Goal: Task Accomplishment & Management: Manage account settings

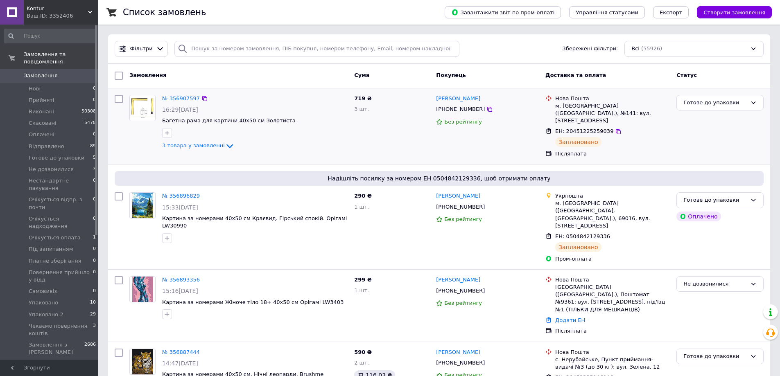
click at [210, 150] on div "3 товара у замовленні" at bounding box center [254, 146] width 185 height 10
click at [208, 147] on span "3 товара у замовленні" at bounding box center [193, 146] width 63 height 6
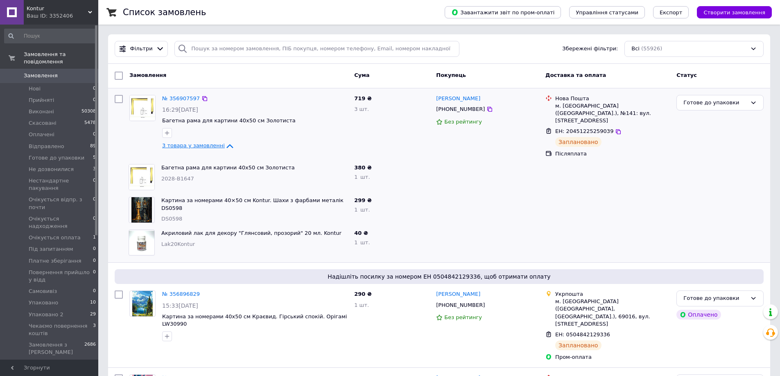
click at [208, 145] on span "3 товара у замовленні" at bounding box center [193, 146] width 63 height 6
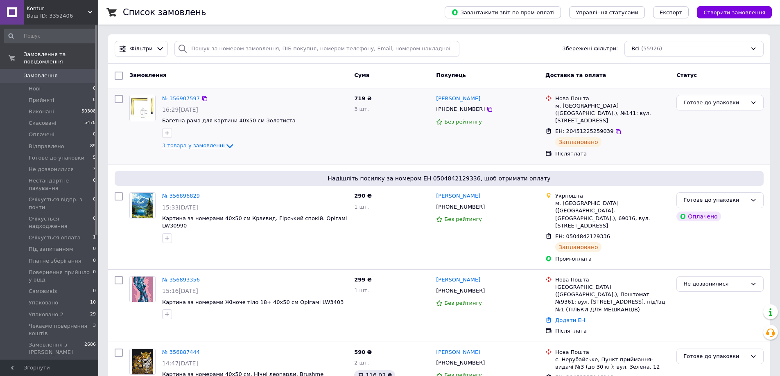
click at [208, 145] on span "3 товара у замовленні" at bounding box center [193, 146] width 63 height 6
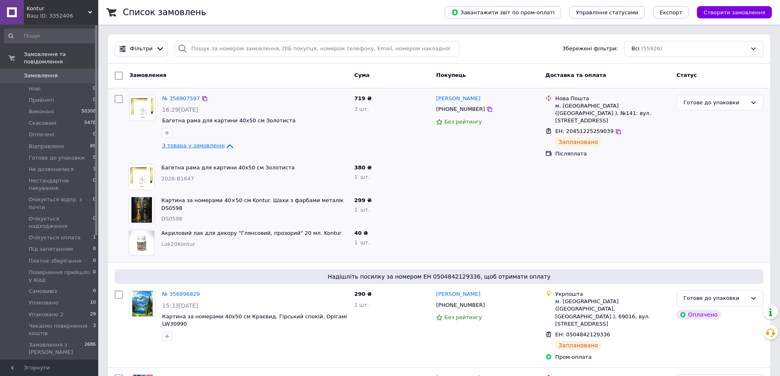
click at [208, 145] on span "3 товара у замовленні" at bounding box center [193, 146] width 63 height 6
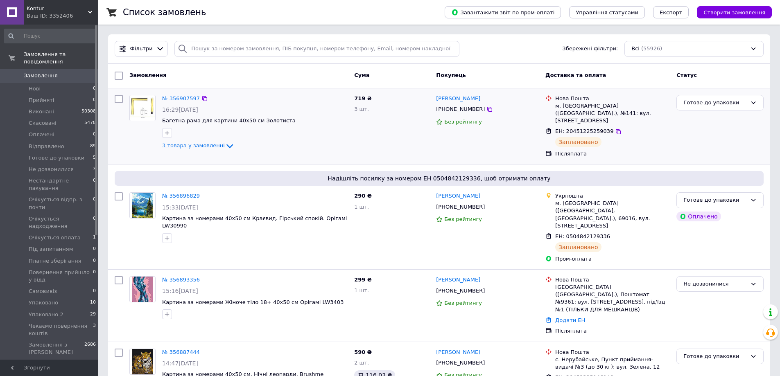
click at [208, 145] on span "3 товара у замовленні" at bounding box center [193, 146] width 63 height 6
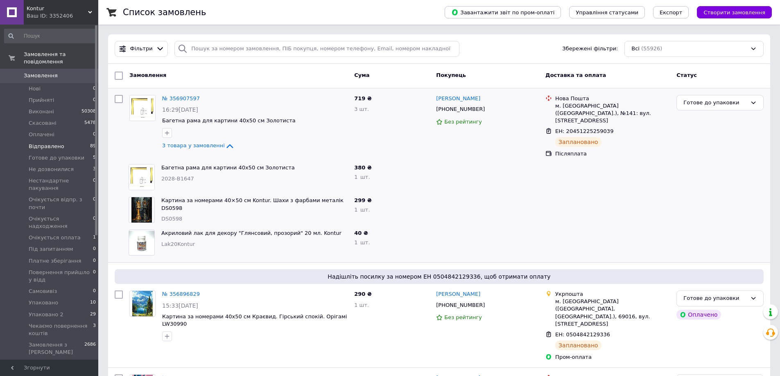
click at [37, 143] on span "Відправлено" at bounding box center [47, 146] width 36 height 7
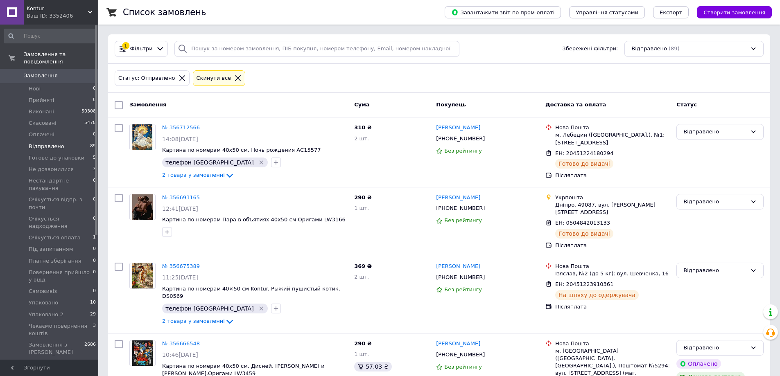
click at [38, 143] on span "Відправлено" at bounding box center [47, 146] width 36 height 7
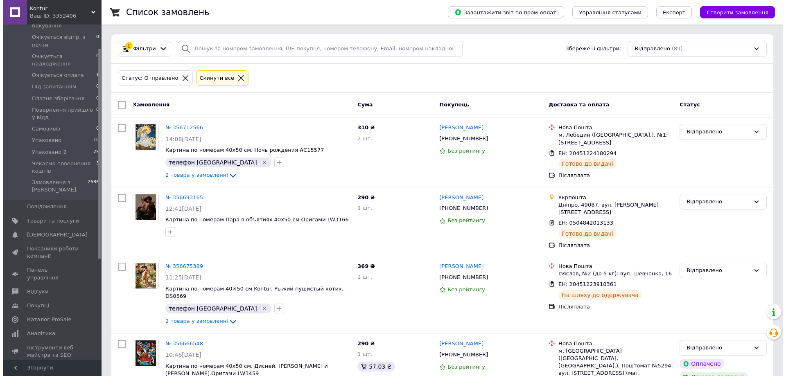
scroll to position [164, 0]
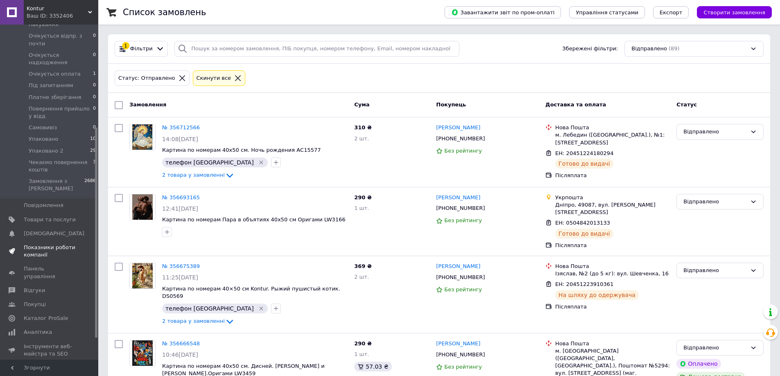
click at [50, 216] on span "Товари та послуги" at bounding box center [50, 219] width 52 height 7
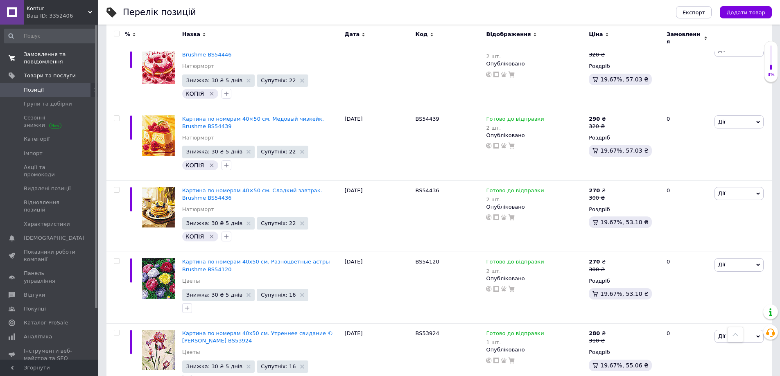
click at [39, 56] on span "Замовлення та повідомлення" at bounding box center [50, 58] width 52 height 15
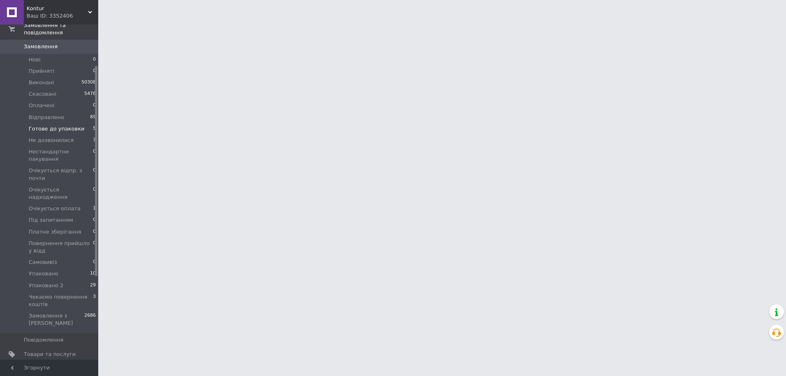
scroll to position [82, 0]
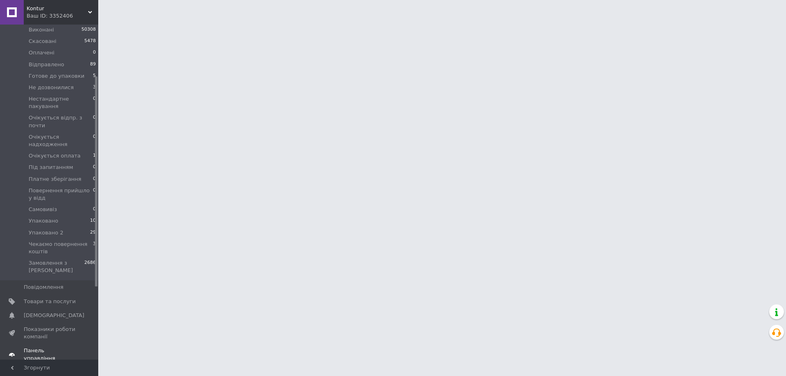
click at [51, 347] on span "Панель управління" at bounding box center [50, 354] width 52 height 15
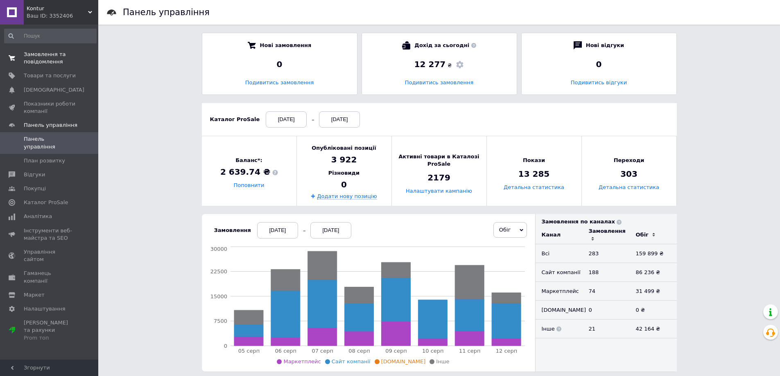
click at [39, 59] on span "Замовлення та повідомлення" at bounding box center [50, 58] width 52 height 15
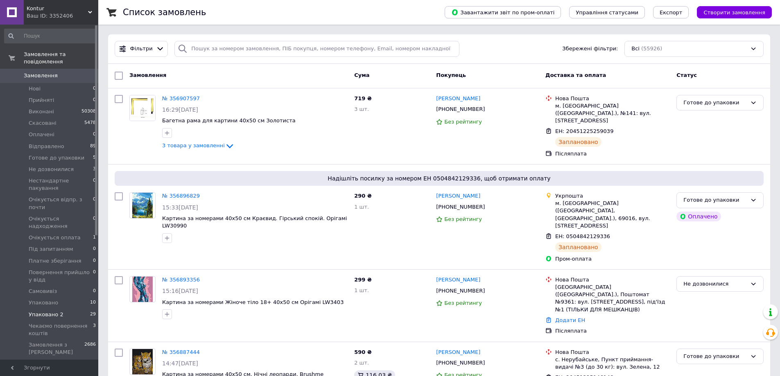
click at [58, 309] on li "Упаковано 2 29" at bounding box center [50, 314] width 101 height 11
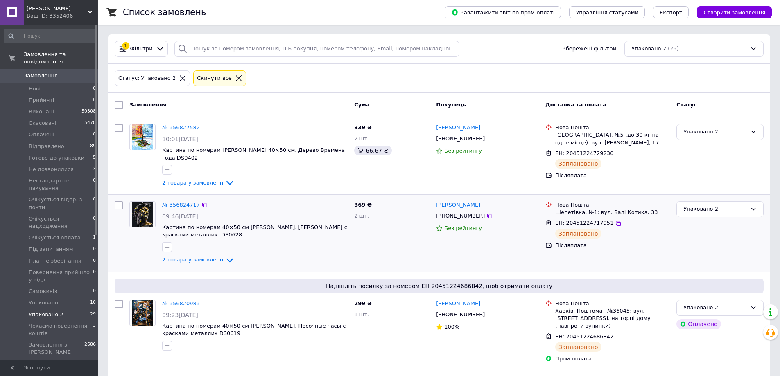
click at [200, 257] on span "2 товара у замовленні" at bounding box center [193, 260] width 63 height 6
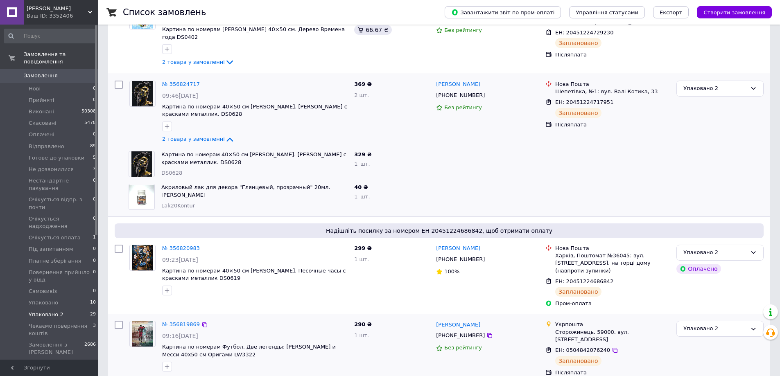
scroll to position [246, 0]
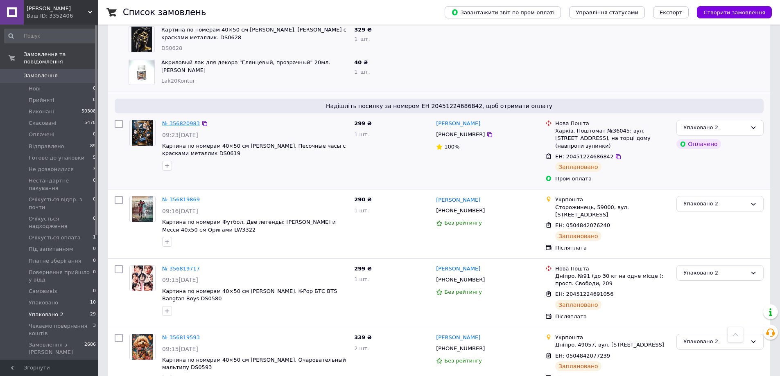
click at [179, 120] on link "№ 356820983" at bounding box center [181, 123] width 38 height 6
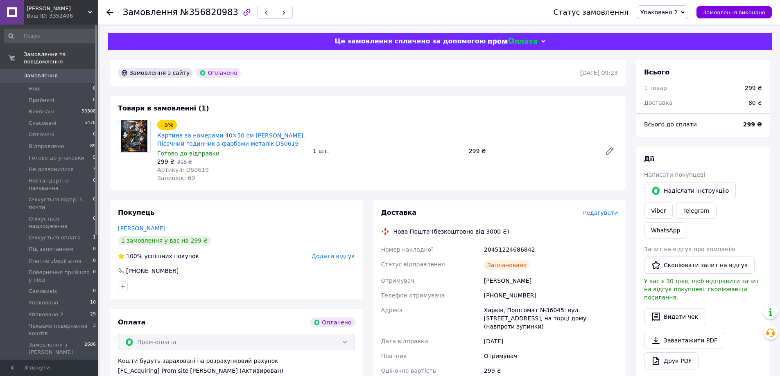
click at [108, 10] on icon at bounding box center [109, 12] width 7 height 7
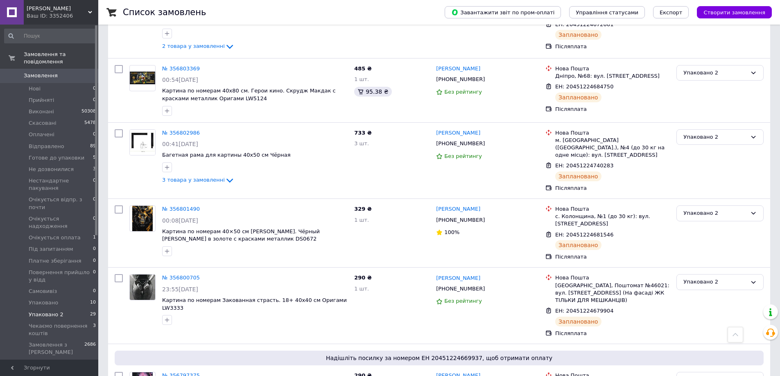
scroll to position [696, 0]
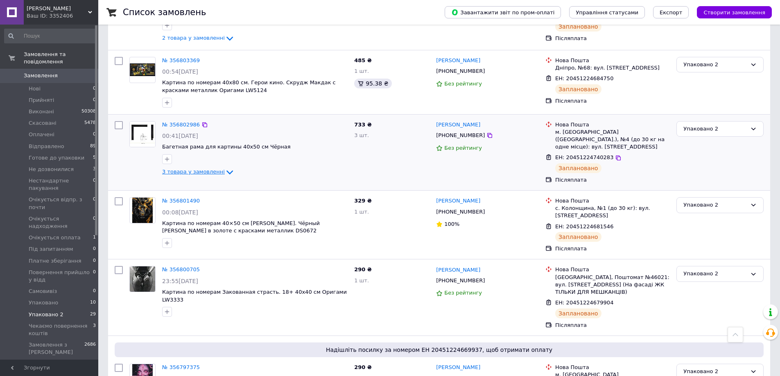
click at [201, 169] on span "3 товара у замовленні" at bounding box center [193, 172] width 63 height 6
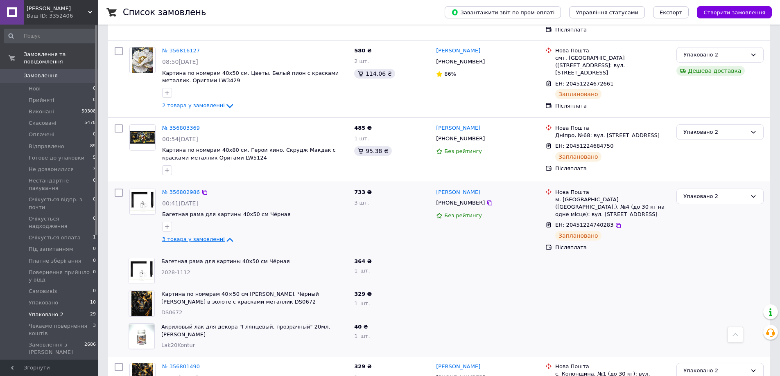
scroll to position [614, 0]
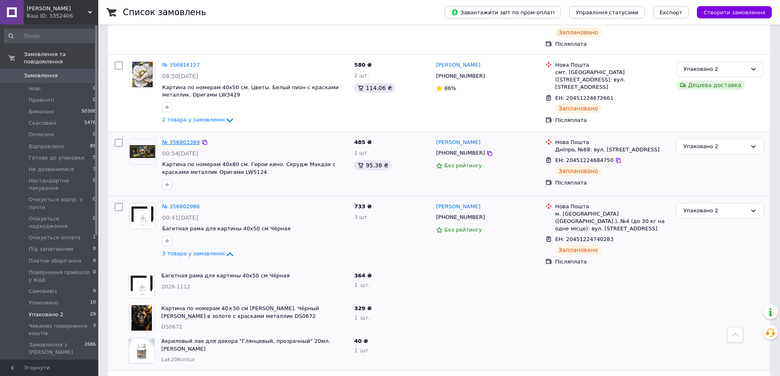
click at [181, 139] on link "№ 356803369" at bounding box center [181, 142] width 38 height 6
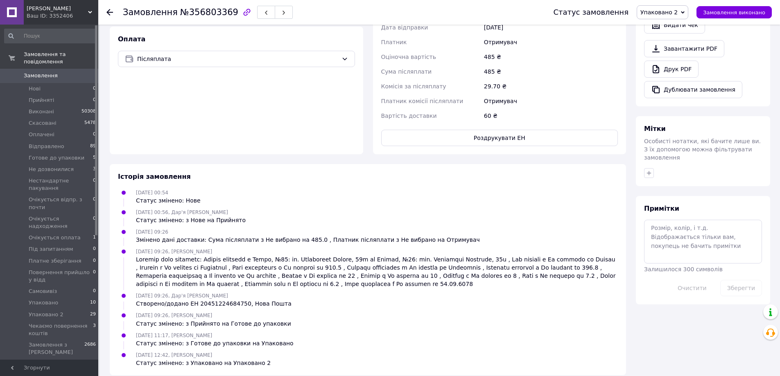
scroll to position [289, 0]
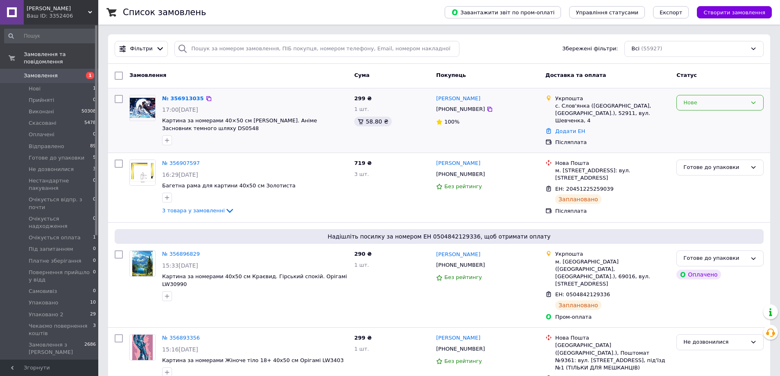
click at [703, 104] on div "Нове" at bounding box center [714, 103] width 63 height 9
drag, startPoint x: 695, startPoint y: 120, endPoint x: 474, endPoint y: 114, distance: 221.9
click at [446, 114] on div "№ 356913035 17:00, 12.08.2025 Картина за номерами 40×50 см Kontur. Аніме Заснов…" at bounding box center [438, 121] width 655 height 58
click at [704, 101] on div "Нове" at bounding box center [714, 103] width 63 height 9
click at [699, 120] on li "Прийнято" at bounding box center [720, 119] width 86 height 15
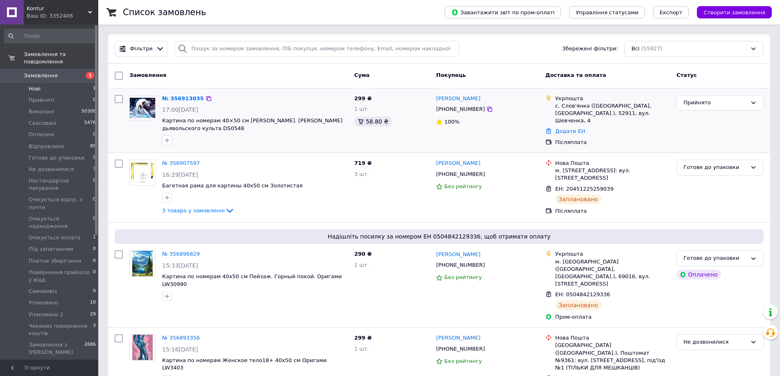
click at [43, 83] on li "Нові 1" at bounding box center [50, 88] width 101 height 11
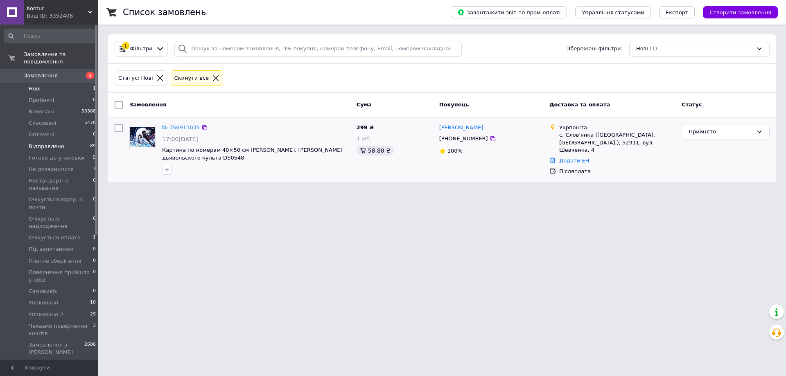
click at [38, 143] on span "Відправлено" at bounding box center [47, 146] width 36 height 7
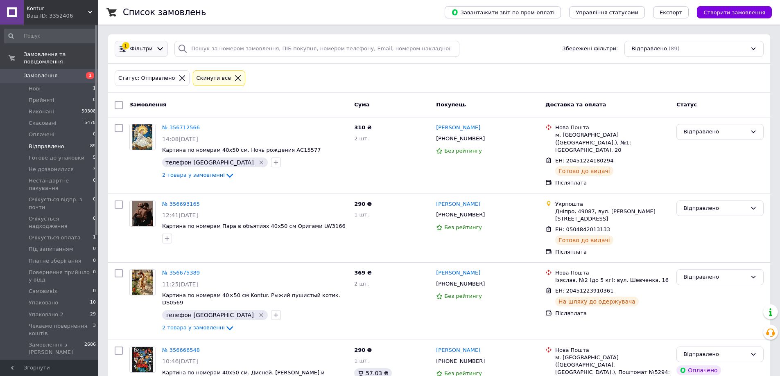
click at [147, 45] on span "Фільтри" at bounding box center [141, 49] width 23 height 8
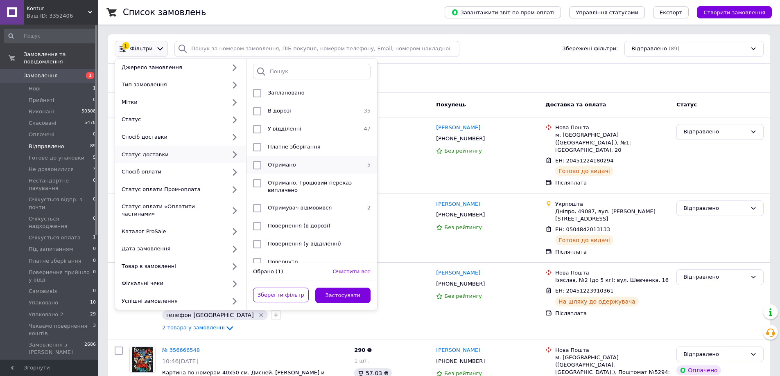
click at [306, 164] on div "Отримано" at bounding box center [310, 165] width 92 height 8
checkbox input "true"
click at [336, 288] on button "Застосувати" at bounding box center [343, 296] width 56 height 16
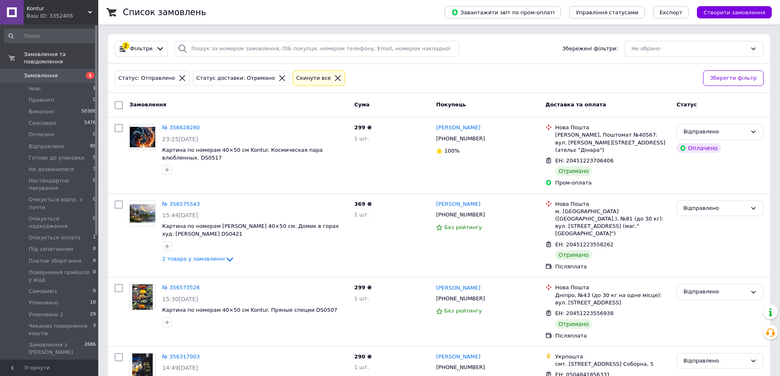
click at [118, 102] on input "checkbox" at bounding box center [119, 105] width 8 height 8
checkbox input "true"
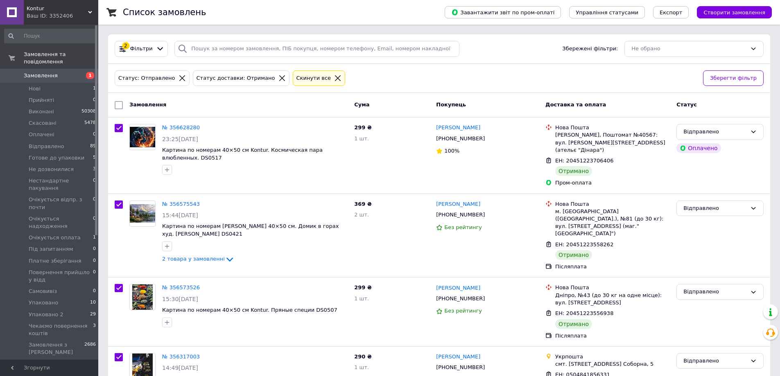
checkbox input "true"
click at [174, 104] on span "Дії для 5 замовлень" at bounding box center [157, 105] width 56 height 7
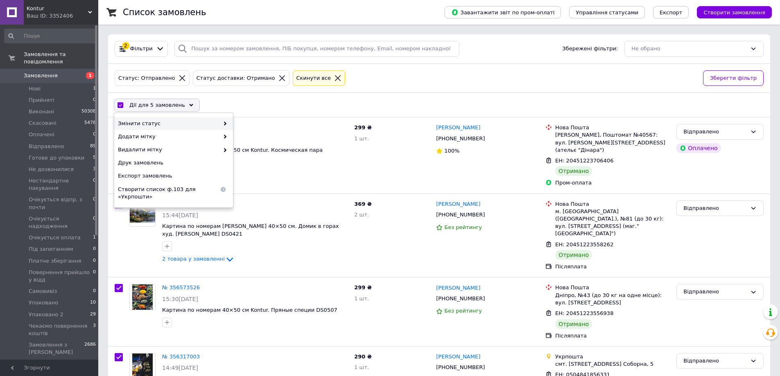
click at [199, 123] on span "Змінити статус" at bounding box center [168, 123] width 101 height 7
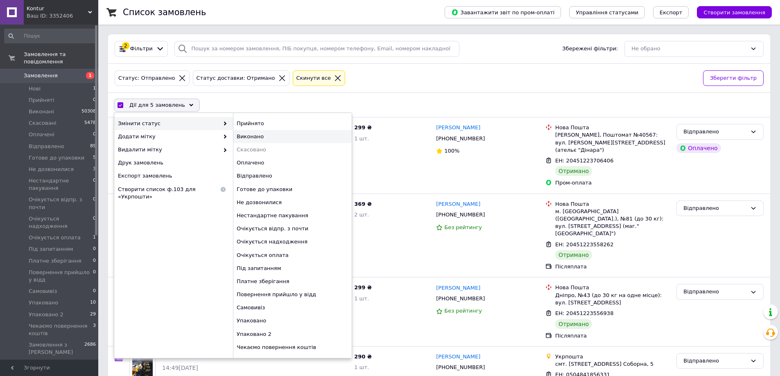
click at [265, 135] on div "Виконано" at bounding box center [292, 136] width 119 height 13
checkbox input "false"
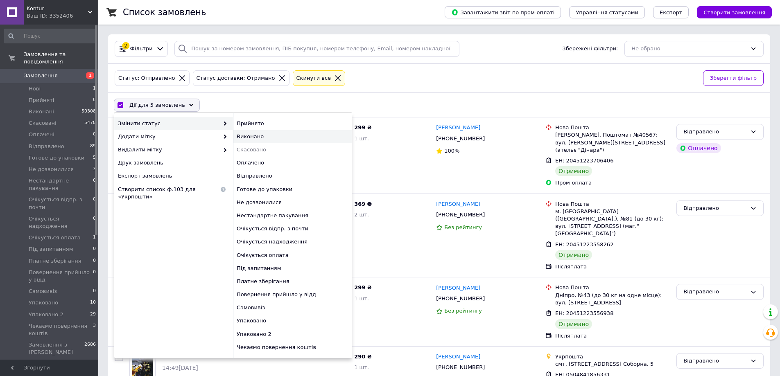
checkbox input "false"
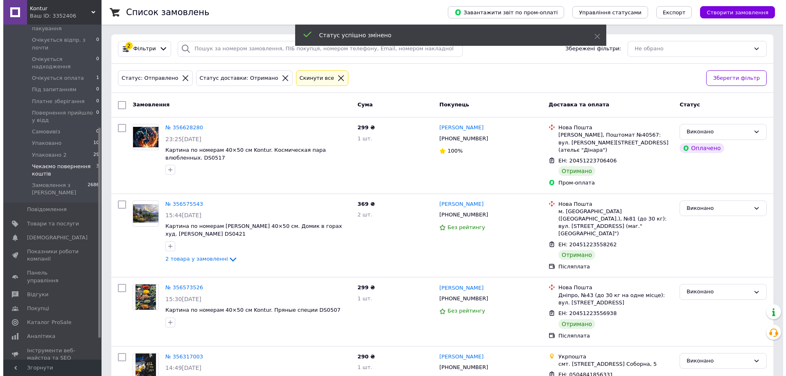
scroll to position [164, 0]
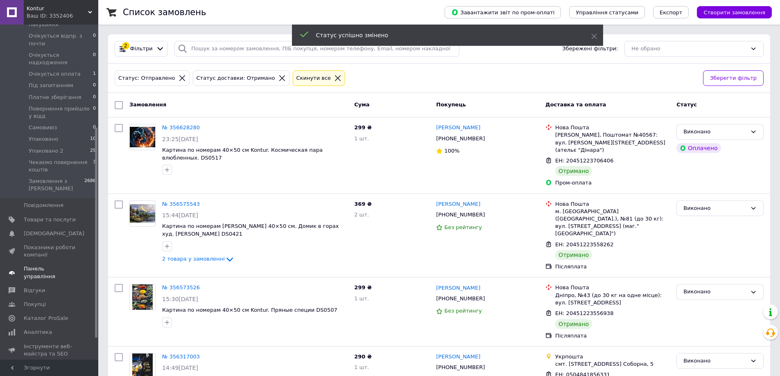
click at [42, 265] on span "Панель управління" at bounding box center [50, 272] width 52 height 15
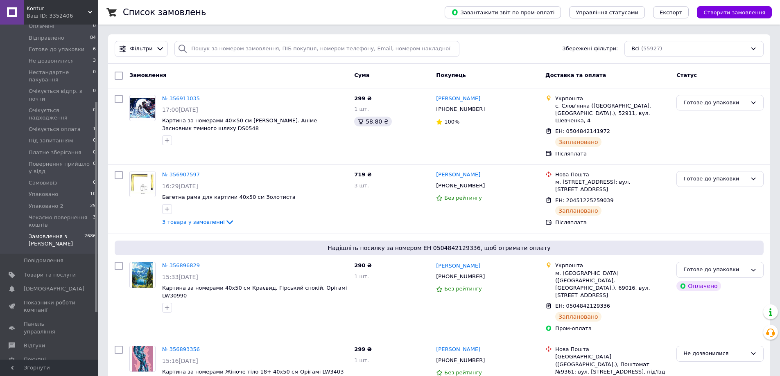
scroll to position [123, 0]
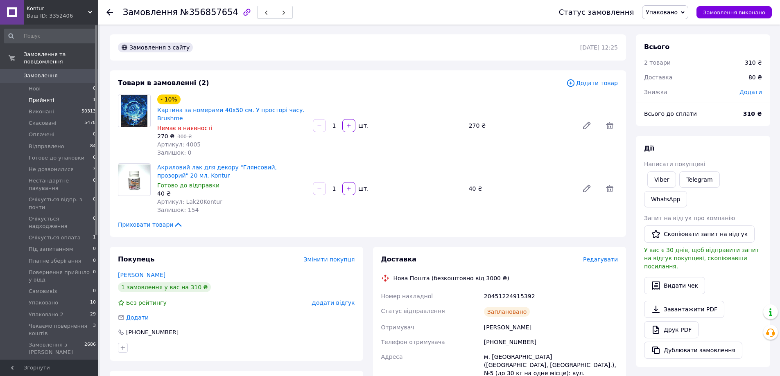
click at [47, 97] on span "Прийняті" at bounding box center [41, 100] width 25 height 7
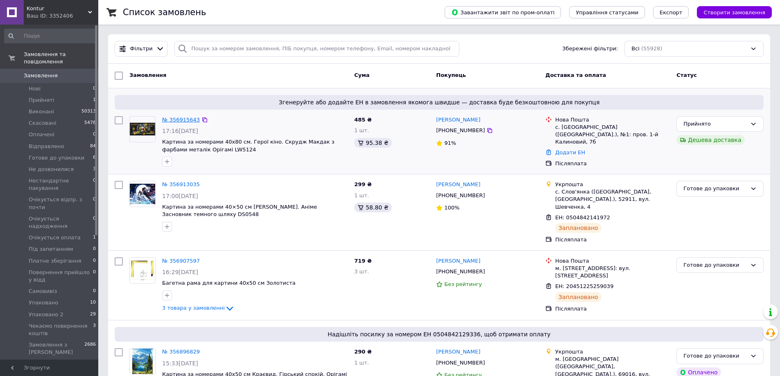
click at [182, 117] on link "№ 356915643" at bounding box center [181, 120] width 38 height 6
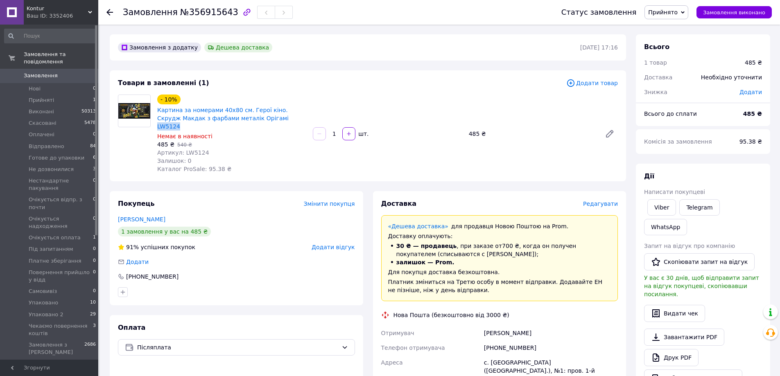
drag, startPoint x: 280, startPoint y: 121, endPoint x: 250, endPoint y: 122, distance: 29.5
click at [250, 122] on span "Картина за номерами 40х80 см. Герої кіно. Скрудж Макдак з фарбами металік Оріга…" at bounding box center [231, 118] width 149 height 25
copy link "LW5124"
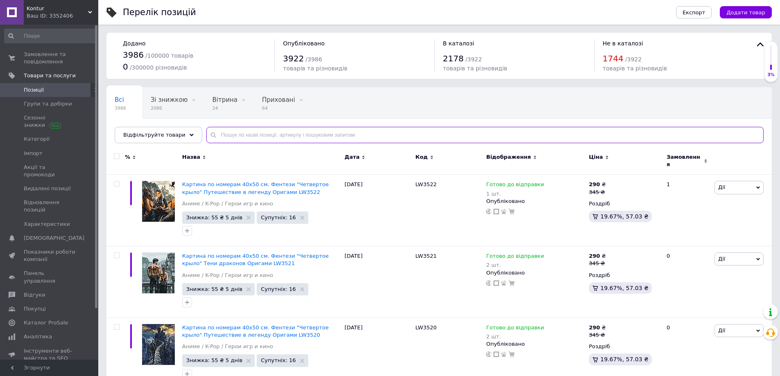
click at [219, 133] on input "text" at bounding box center [484, 135] width 557 height 16
paste input "LW5124"
type input "LW5124"
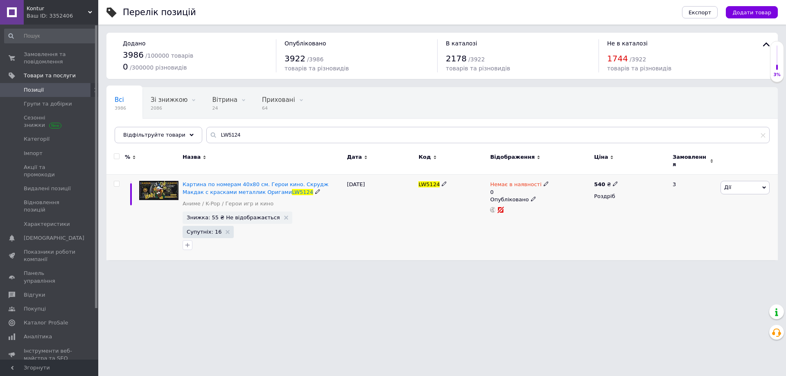
click at [544, 181] on icon at bounding box center [546, 183] width 5 height 5
click at [563, 214] on li "Готово до відправки" at bounding box center [589, 217] width 78 height 11
drag, startPoint x: 560, startPoint y: 203, endPoint x: 555, endPoint y: 205, distance: 4.8
click at [555, 208] on input "0" at bounding box center [580, 216] width 62 height 16
type input "1"
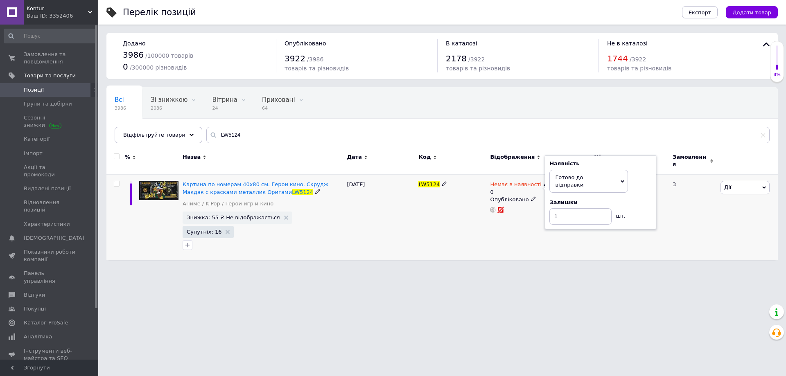
click at [462, 223] on div "LW5124" at bounding box center [452, 218] width 72 height 86
click at [191, 242] on icon "button" at bounding box center [187, 245] width 7 height 7
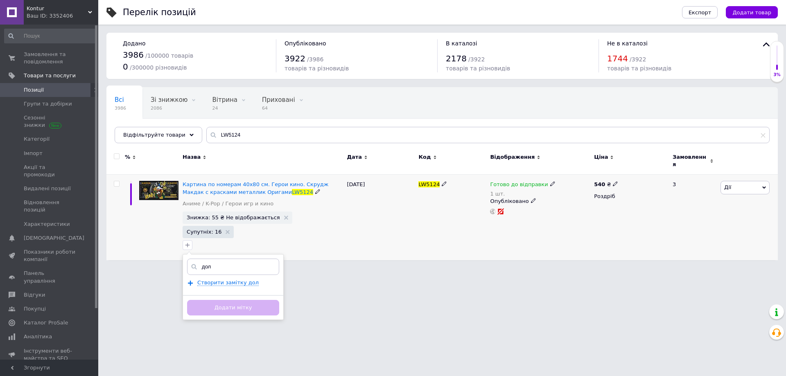
type input "долг"
drag, startPoint x: 213, startPoint y: 244, endPoint x: 194, endPoint y: 246, distance: 19.3
click at [194, 259] on div "долг" at bounding box center [233, 267] width 92 height 16
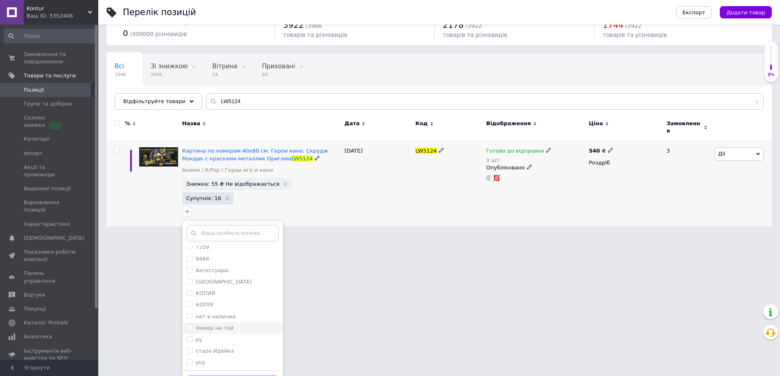
scroll to position [34, 0]
click at [228, 313] on label "нет в наличии" at bounding box center [216, 316] width 40 height 6
checkbox input "true"
click at [236, 375] on button "Додати мітку" at bounding box center [233, 383] width 92 height 16
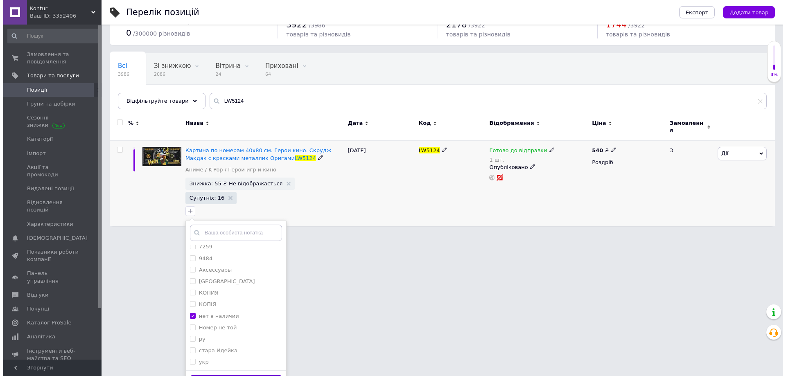
scroll to position [0, 0]
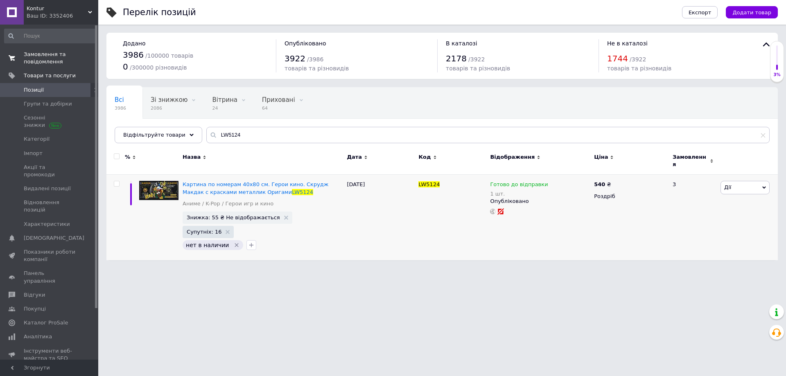
click at [41, 51] on span "Замовлення та повідомлення" at bounding box center [50, 58] width 52 height 15
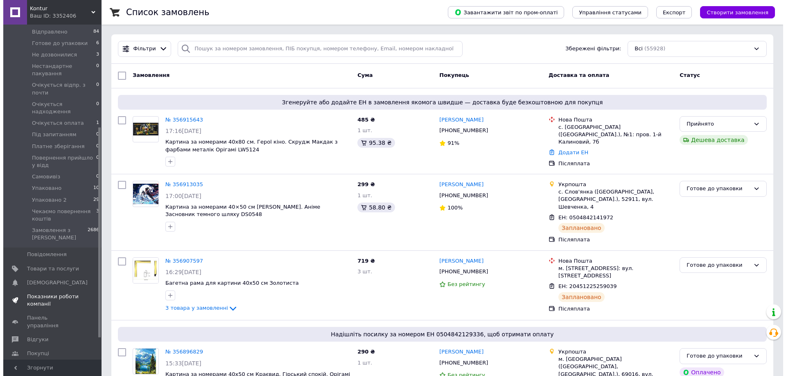
scroll to position [164, 0]
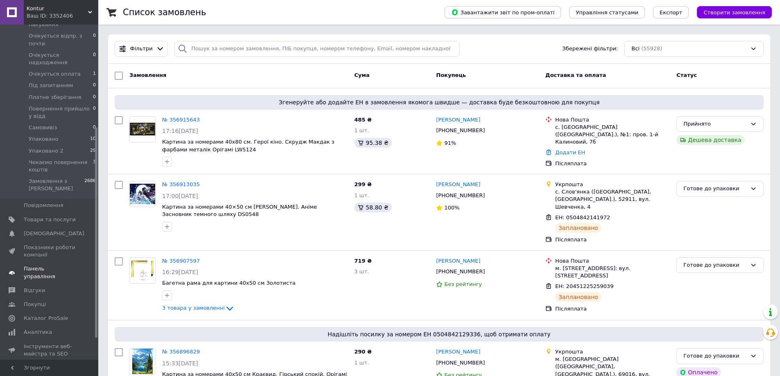
click at [55, 265] on span "Панель управління" at bounding box center [50, 272] width 52 height 15
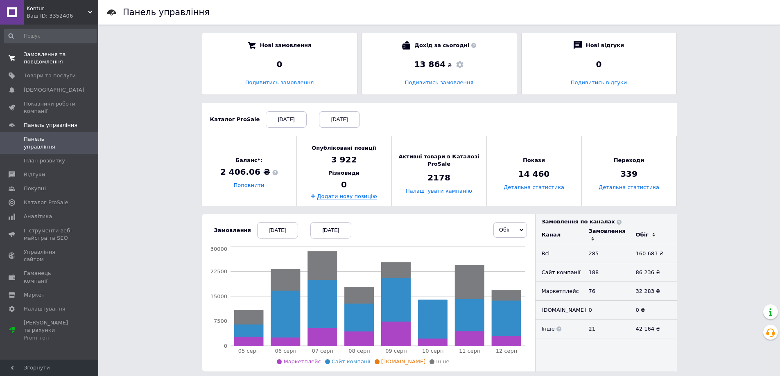
click at [49, 60] on span "Замовлення та повідомлення" at bounding box center [50, 58] width 52 height 15
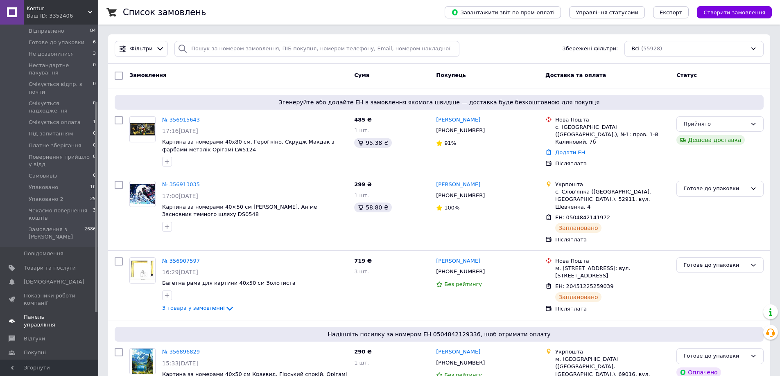
scroll to position [123, 0]
click at [174, 182] on link "№ 356913035" at bounding box center [181, 184] width 38 height 6
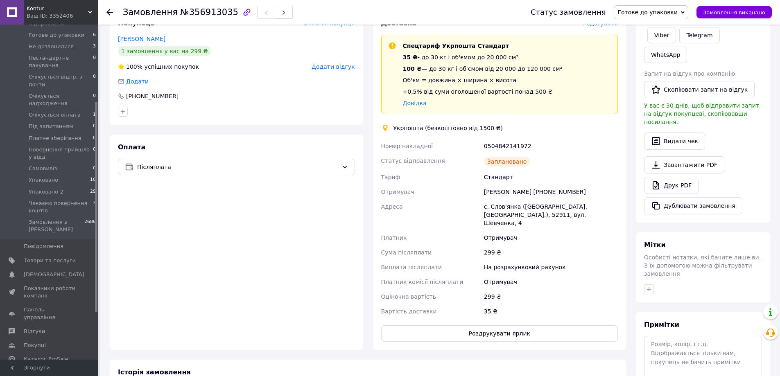
scroll to position [313, 0]
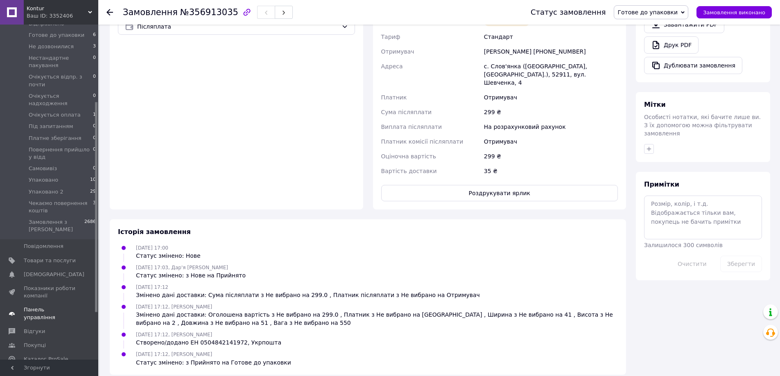
click at [37, 306] on span "Панель управління" at bounding box center [50, 313] width 52 height 15
